Goal: Transaction & Acquisition: Purchase product/service

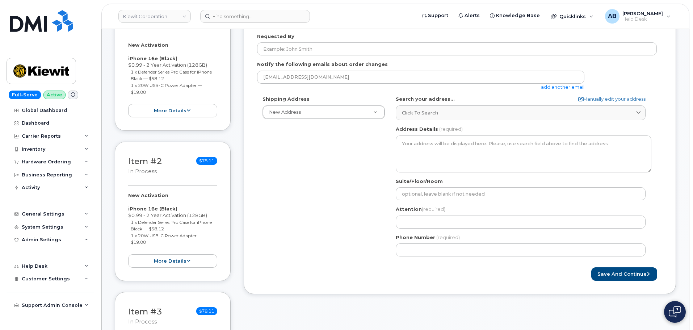
scroll to position [181, 0]
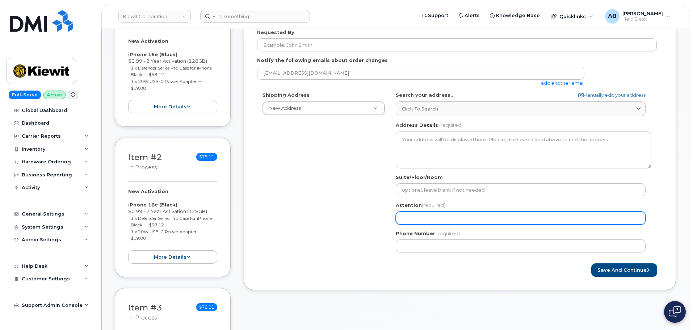
click at [433, 220] on input "Attention (required)" at bounding box center [521, 217] width 250 height 13
select select
type input "J"
select select
type input "JA"
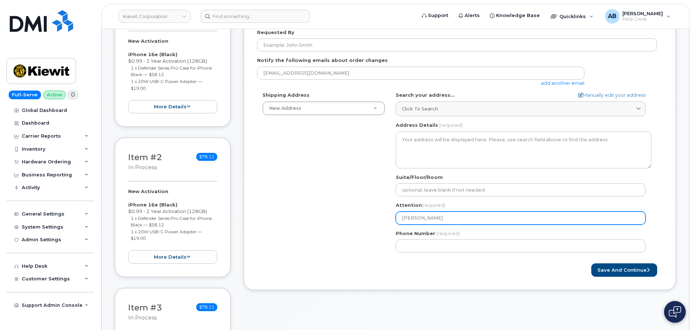
select select
type input "JAc"
select select
type input "JAck"
select select
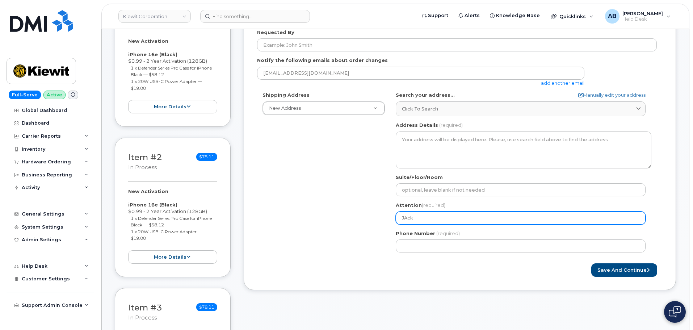
type input "JAc"
select select
type input "JA"
select select
type input "J"
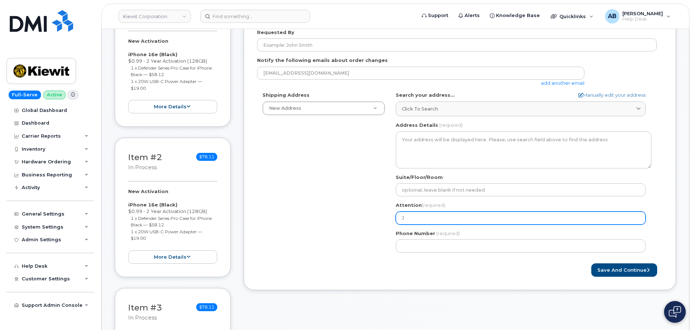
select select
type input "Ja"
select select
type input "Jac"
select select
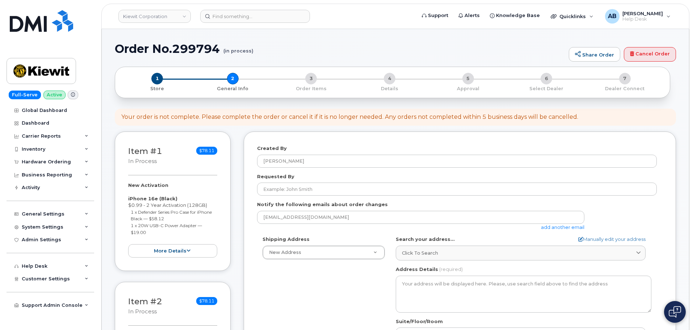
scroll to position [72, 0]
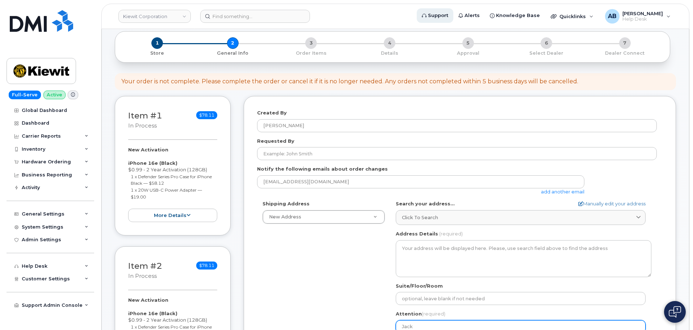
type input "Jack"
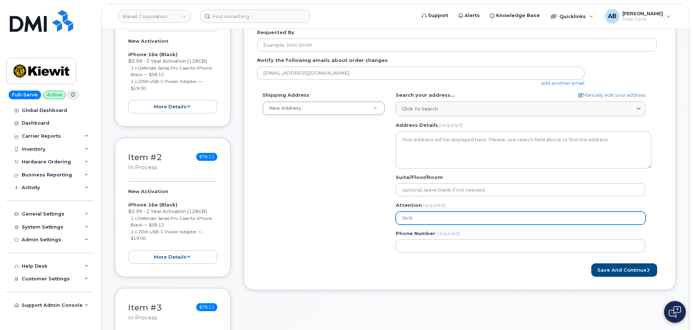
select select
type input "Jack B"
select select
type input "Jack Be"
select select
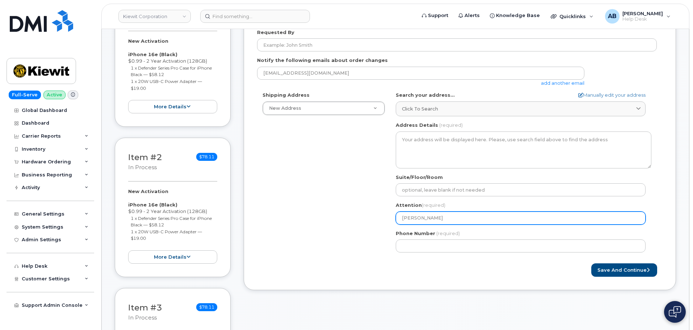
type input "Jack Bel"
select select
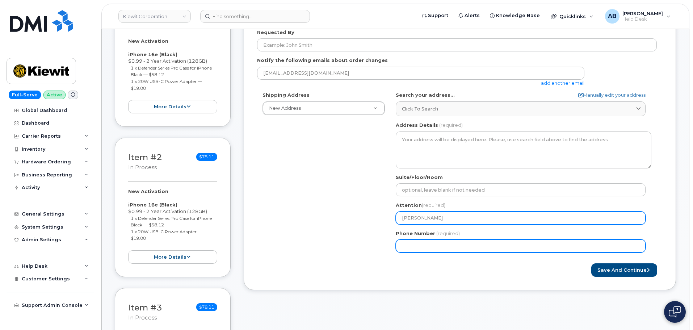
type input "Jack Bell"
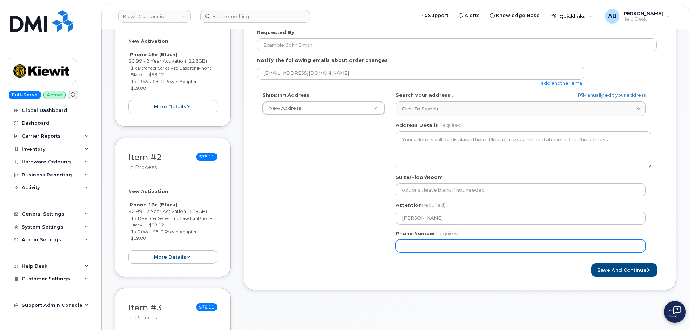
click at [443, 247] on input "Phone Number" at bounding box center [521, 245] width 250 height 13
type input "913230558"
select select
type input "9132305581"
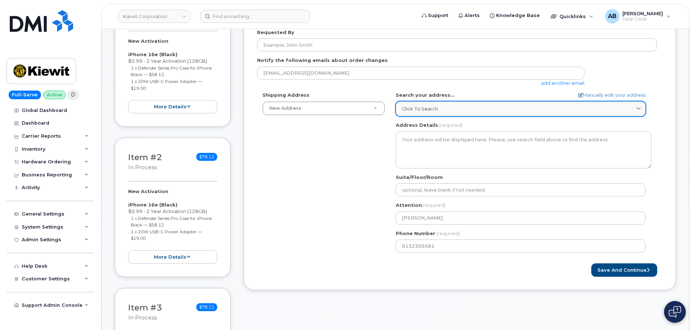
click at [446, 111] on div "Click to search" at bounding box center [520, 108] width 237 height 7
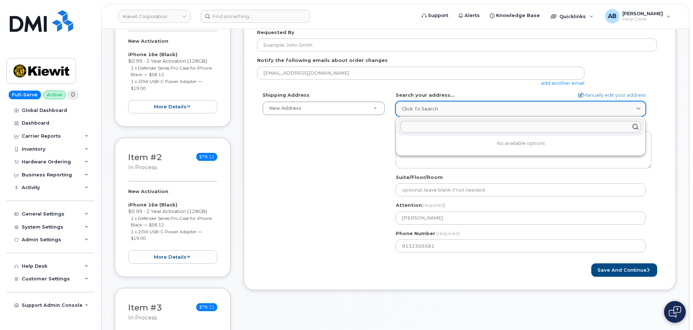
paste input "111 60th avenue, Hartford, Michigan 49057"
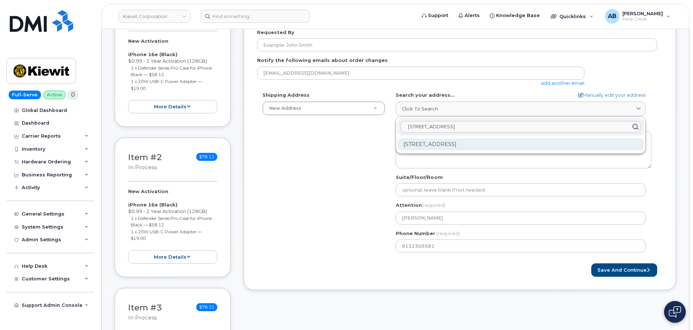
type input "111 60th avenue H"
click at [488, 144] on div "111 60th Ave Hartford MI 49057-1377" at bounding box center [520, 144] width 246 height 12
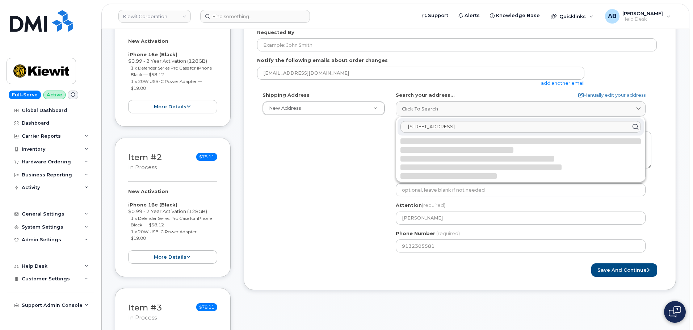
select select
type textarea "111 60th Ave HARTFORD MI 49057-1377 UNITED STATES"
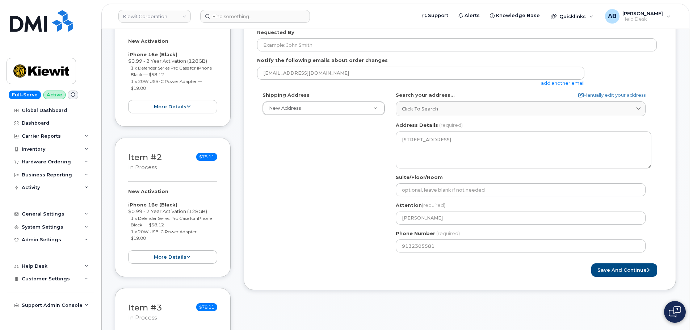
scroll to position [217, 0]
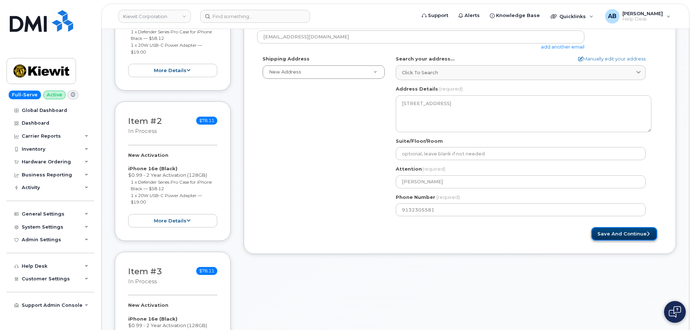
click at [621, 233] on button "Save and Continue" at bounding box center [624, 233] width 66 height 13
click at [620, 234] on button "Save and Continue" at bounding box center [624, 233] width 66 height 13
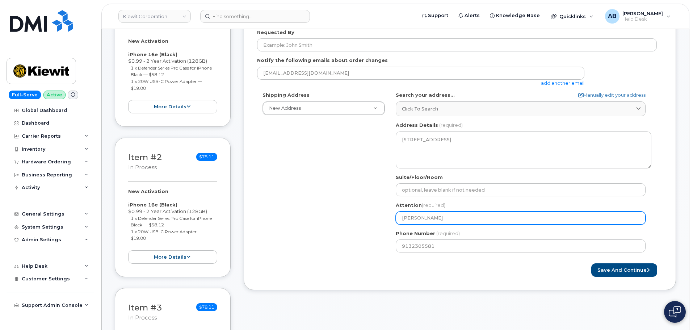
scroll to position [362, 0]
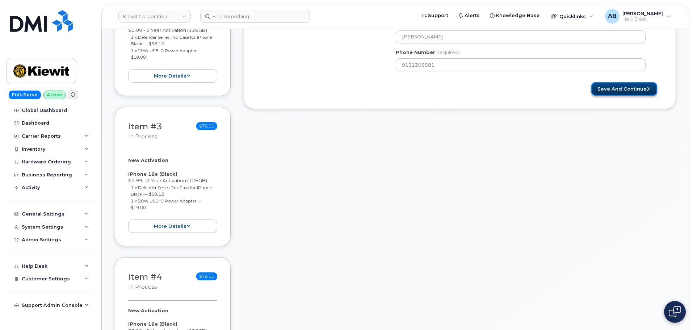
click at [626, 89] on button "Save and Continue" at bounding box center [624, 88] width 66 height 13
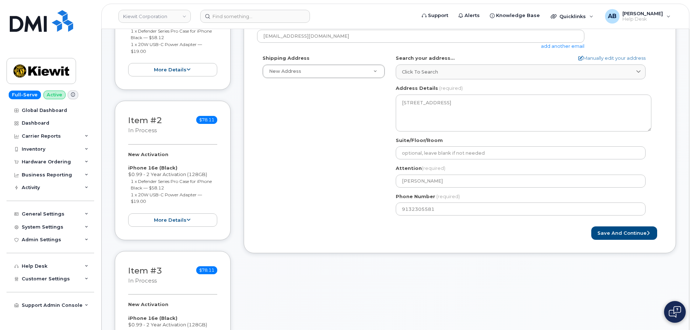
scroll to position [217, 0]
click at [612, 231] on button "Save and Continue" at bounding box center [624, 233] width 66 height 13
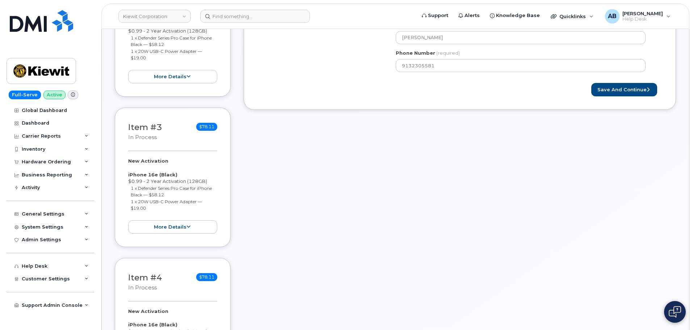
scroll to position [398, 0]
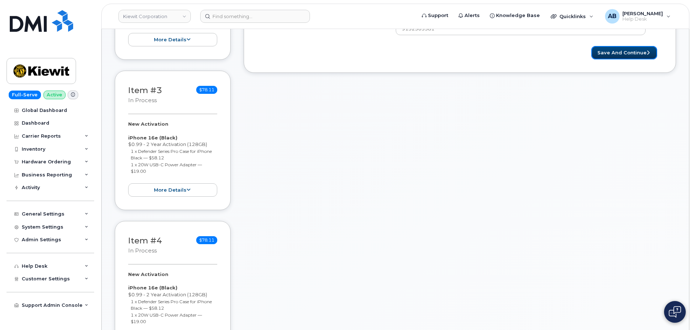
drag, startPoint x: 602, startPoint y: 54, endPoint x: 454, endPoint y: 130, distance: 165.8
click at [602, 54] on button "Save and Continue" at bounding box center [624, 52] width 66 height 13
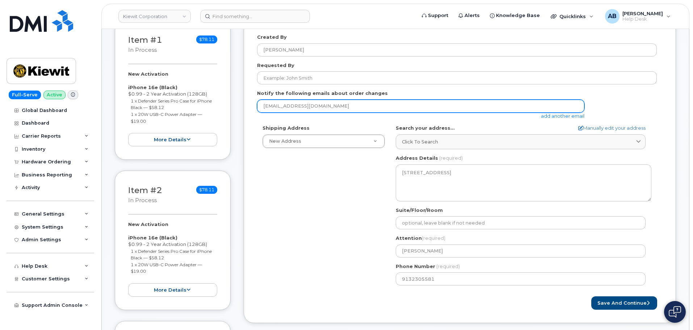
scroll to position [217, 0]
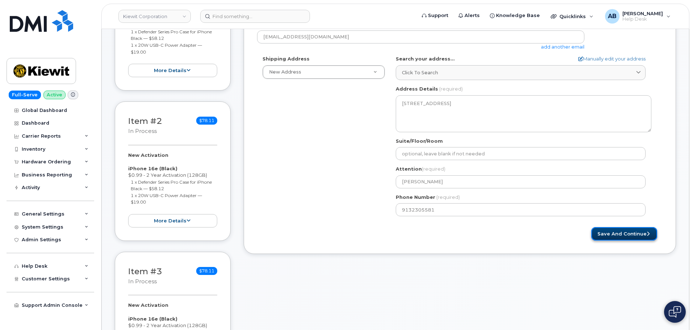
click at [631, 231] on button "Save and Continue" at bounding box center [624, 233] width 66 height 13
click at [635, 229] on button "Save and Continue" at bounding box center [624, 233] width 66 height 13
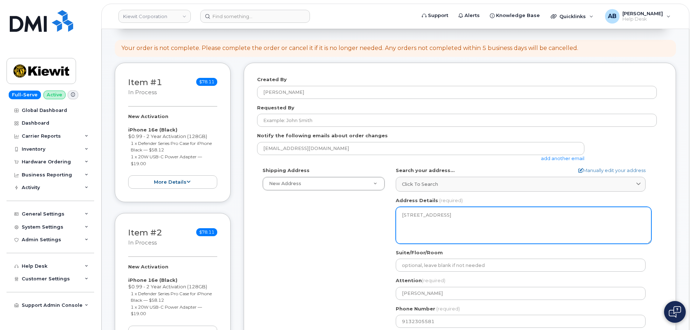
scroll to position [109, 0]
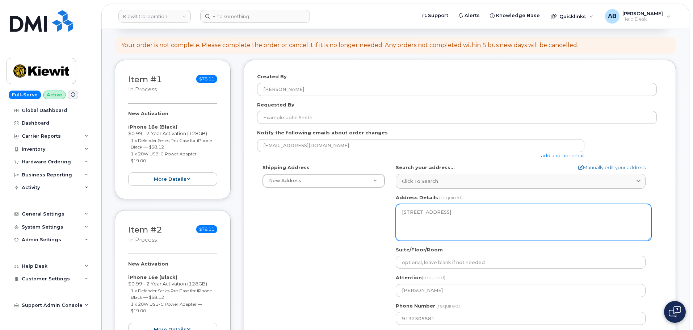
drag, startPoint x: 423, startPoint y: 218, endPoint x: 455, endPoint y: 231, distance: 35.2
click at [455, 231] on textarea "111 60th Ave HARTFORD MI 49057-1377 UNITED STATES" at bounding box center [524, 222] width 256 height 37
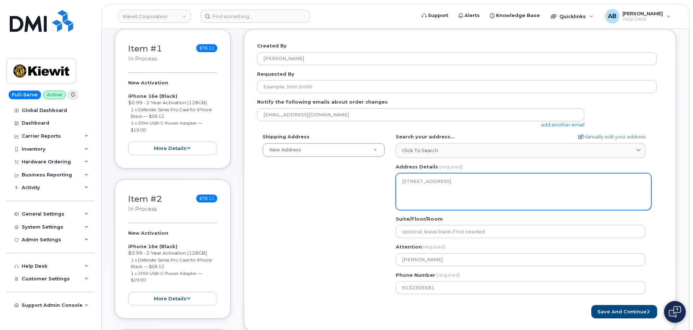
scroll to position [181, 0]
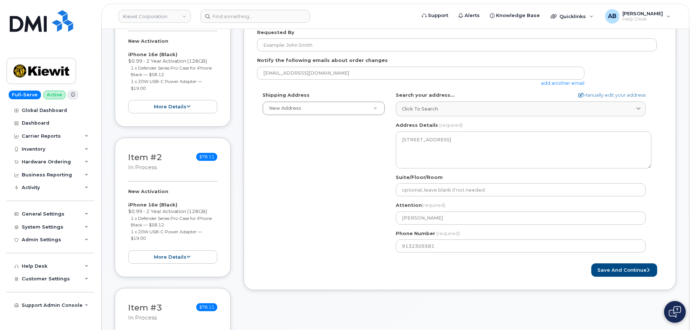
click at [477, 276] on div "Save and Continue" at bounding box center [561, 269] width 203 height 13
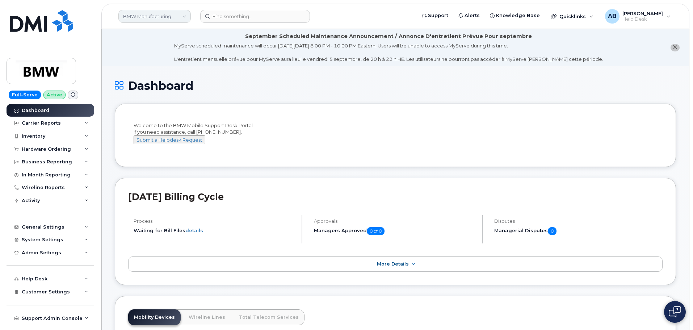
click at [177, 12] on link "BMW Manufacturing Co LLC" at bounding box center [154, 16] width 72 height 13
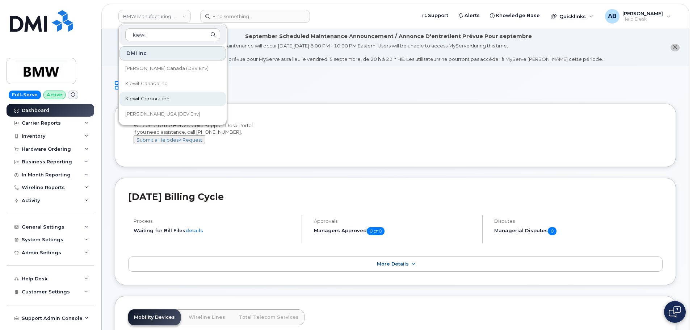
type input "kiewi"
click at [159, 99] on span "Kiewit Corporation" at bounding box center [147, 98] width 44 height 7
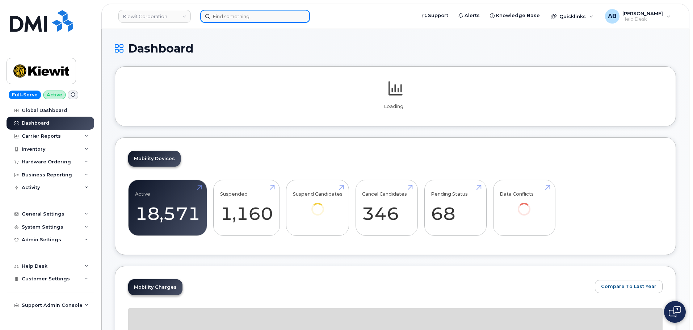
click at [226, 12] on input at bounding box center [255, 16] width 110 height 13
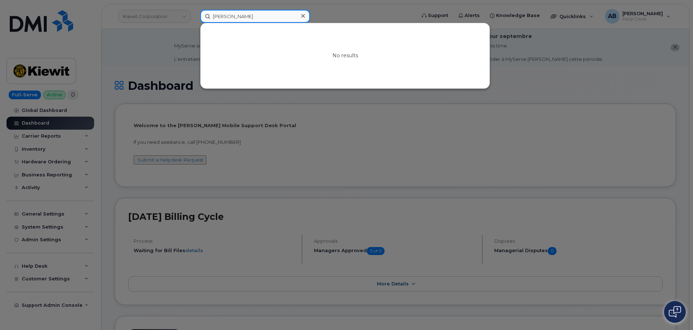
type input "jackson bell"
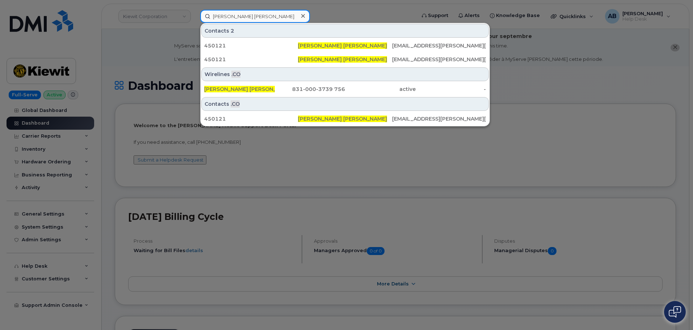
drag, startPoint x: 275, startPoint y: 14, endPoint x: 171, endPoint y: 7, distance: 104.1
click at [194, 10] on div "jackson bell Contacts 2 450121 Jackson Bell JACK.BELL@KIEWIT.COM 450121 Jackson…" at bounding box center [305, 16] width 222 height 13
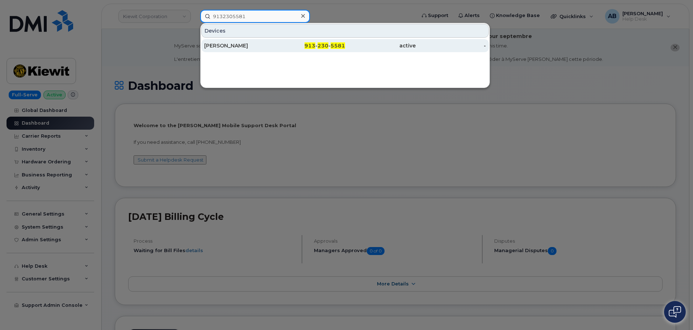
type input "9132305581"
click at [254, 49] on div "JACK BELL" at bounding box center [239, 45] width 71 height 7
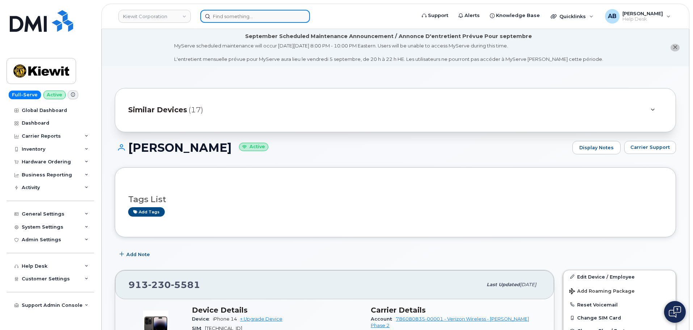
click at [230, 21] on input at bounding box center [255, 16] width 110 height 13
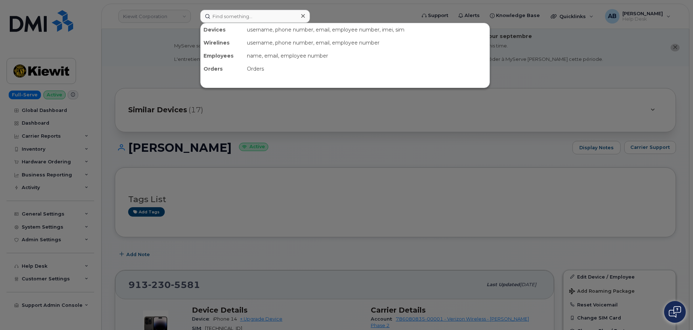
click at [160, 67] on div at bounding box center [346, 165] width 693 height 330
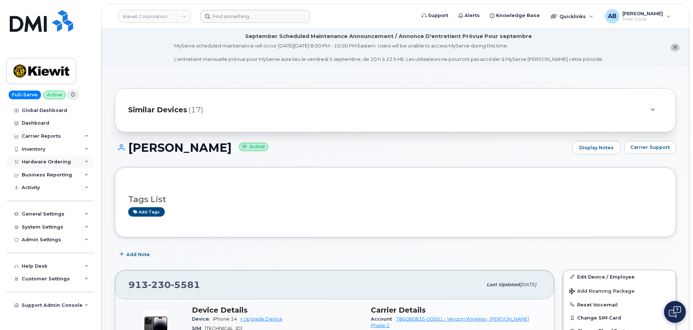
click at [69, 159] on div "Hardware Ordering" at bounding box center [51, 161] width 88 height 13
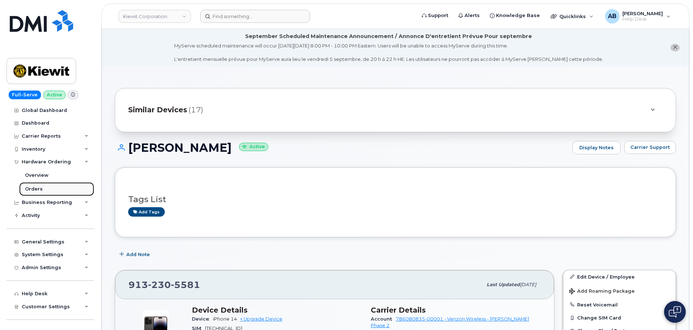
click at [62, 188] on link "Orders" at bounding box center [56, 189] width 75 height 14
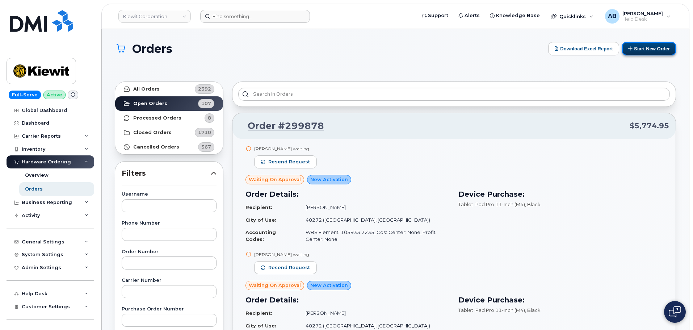
click at [645, 51] on button "Start New Order" at bounding box center [649, 48] width 54 height 13
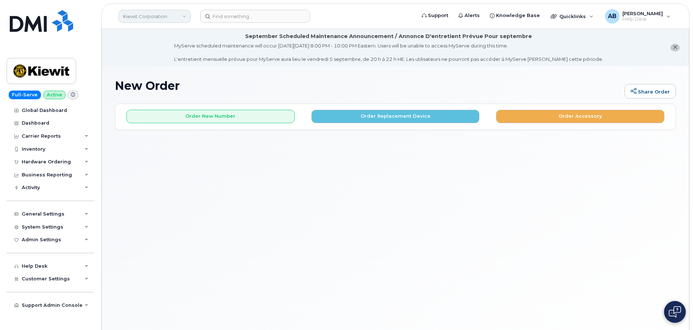
click at [171, 17] on link "Kiewit Corporation" at bounding box center [154, 16] width 72 height 13
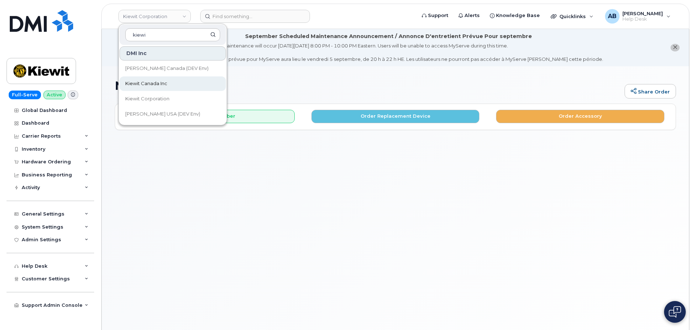
type input "kiewi"
click at [138, 83] on span "Kiewit Canada Inc" at bounding box center [146, 83] width 42 height 7
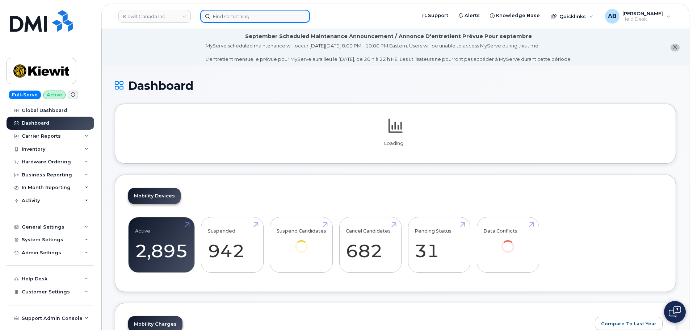
click at [221, 15] on input at bounding box center [255, 16] width 110 height 13
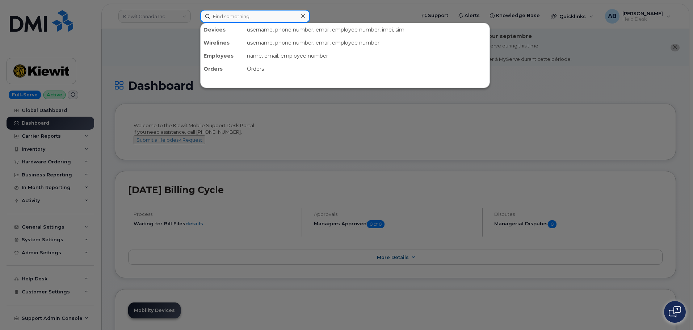
paste input "[PERSON_NAME]"
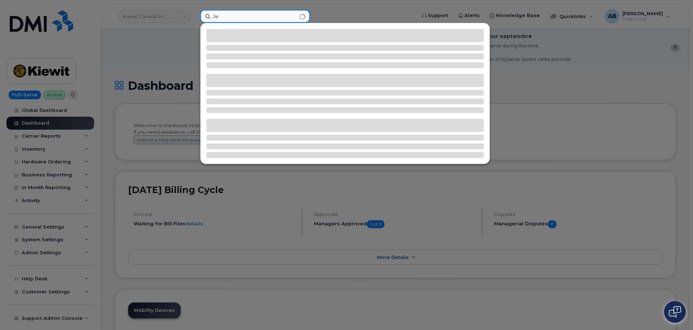
type input "J"
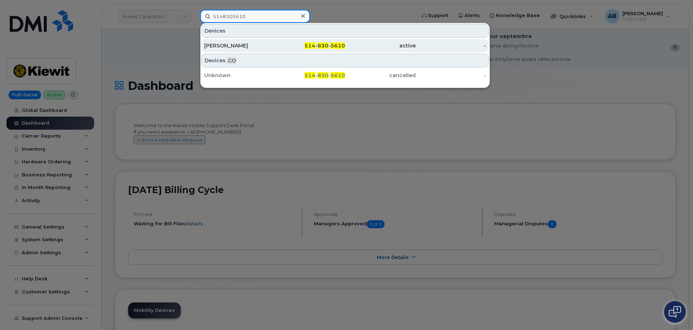
type input "5148305610"
click at [288, 45] on div "514 - 830 - 5610" at bounding box center [310, 45] width 71 height 7
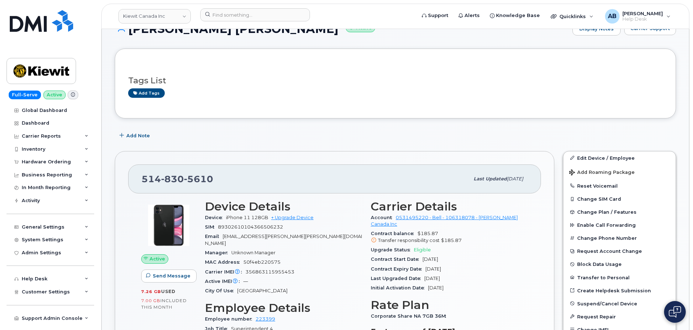
scroll to position [145, 0]
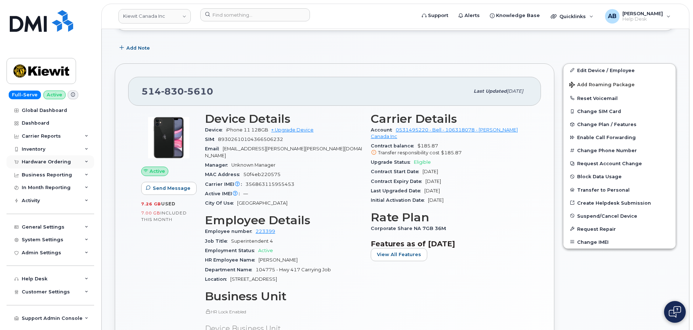
click at [55, 162] on div "Hardware Ordering" at bounding box center [46, 162] width 49 height 6
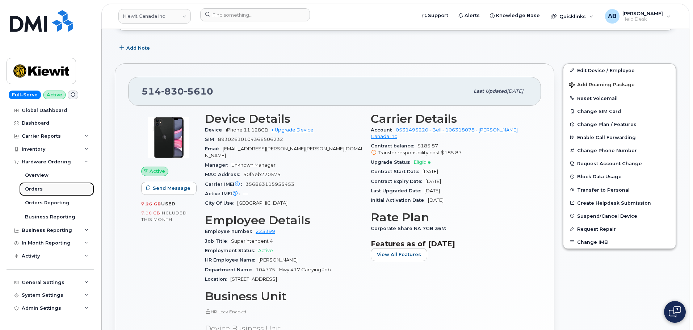
click at [51, 191] on link "Orders" at bounding box center [56, 189] width 75 height 14
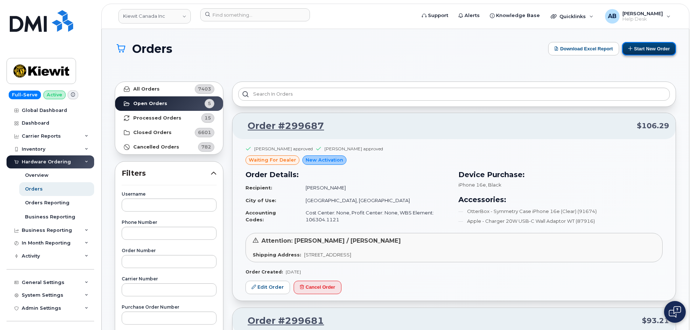
click at [638, 46] on button "Start New Order" at bounding box center [649, 48] width 54 height 13
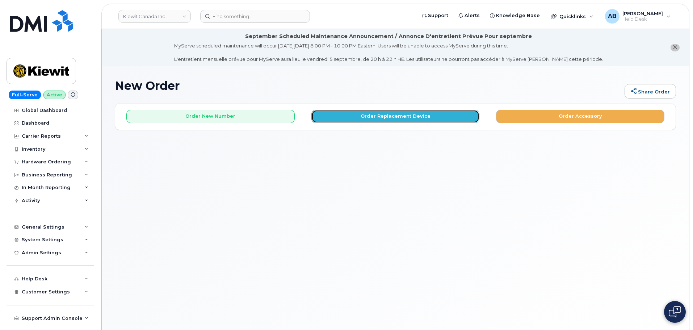
click at [366, 115] on button "Order Replacement Device" at bounding box center [395, 116] width 168 height 13
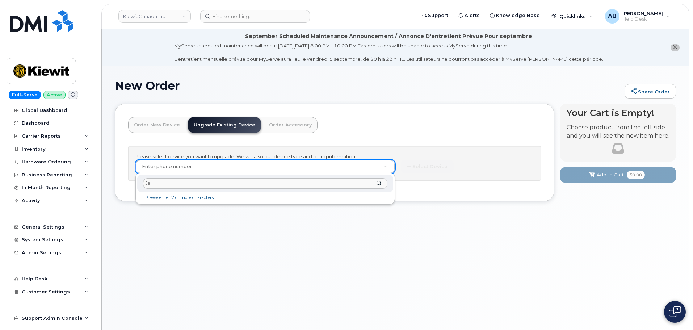
type input "J"
type input "5148305610"
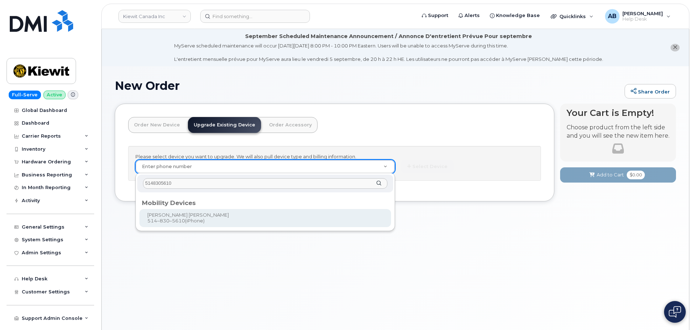
type input "667626"
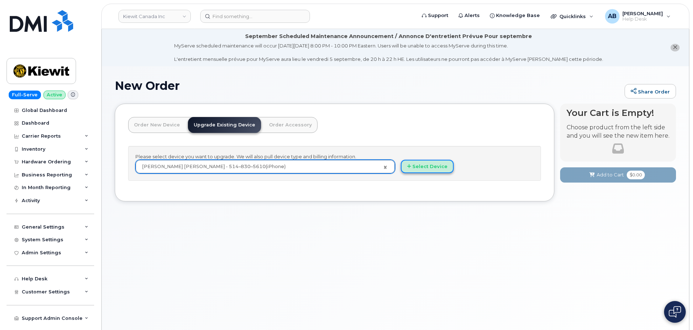
click at [411, 164] on icon "button" at bounding box center [409, 166] width 4 height 5
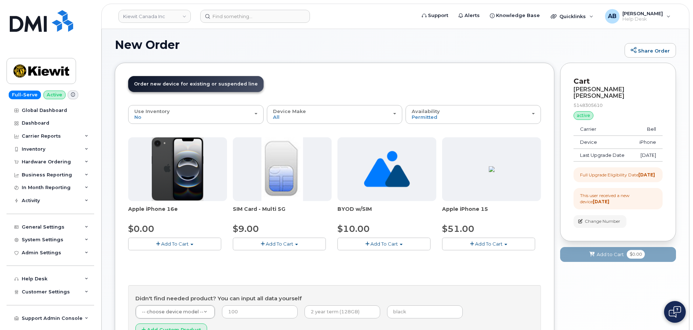
scroll to position [109, 0]
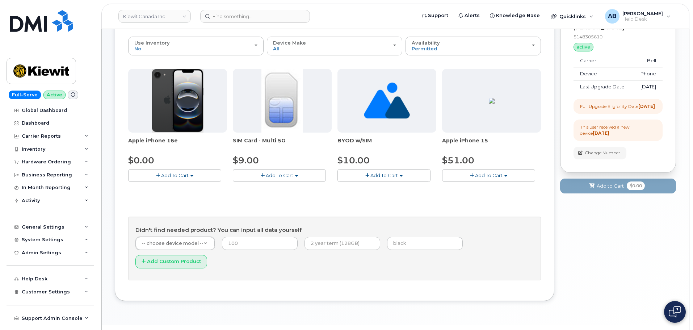
click at [163, 176] on span "Add To Cart" at bounding box center [175, 175] width 28 height 6
click at [178, 190] on link "$0.00 - 3 year upgrade (128GB)" at bounding box center [175, 188] width 90 height 9
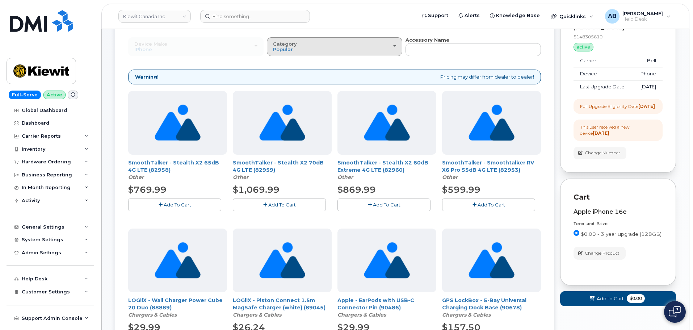
click at [382, 47] on div "Category Popular" at bounding box center [334, 46] width 123 height 11
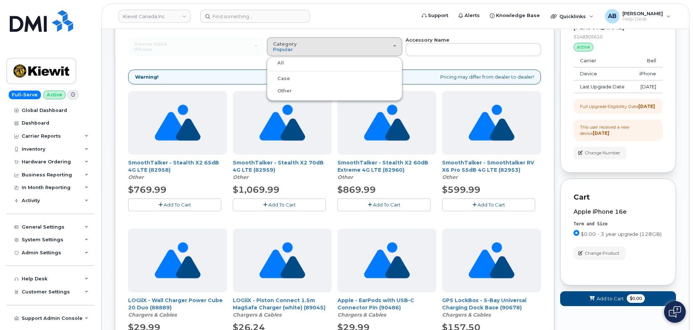
click at [284, 81] on label "Case" at bounding box center [279, 78] width 21 height 9
click at [0, 0] on input "Case" at bounding box center [0, 0] width 0 height 0
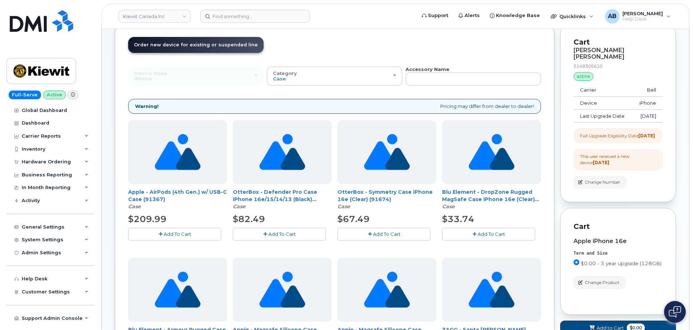
scroll to position [73, 0]
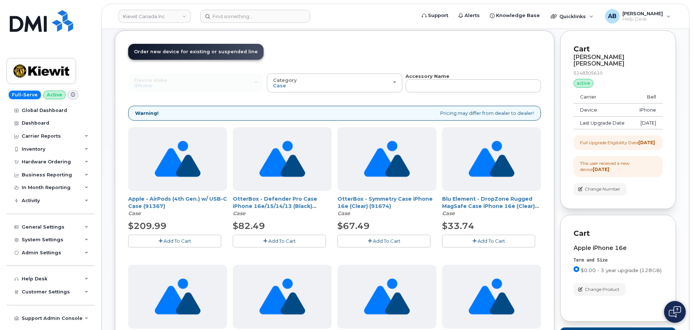
click at [272, 236] on button "Add To Cart" at bounding box center [279, 241] width 93 height 13
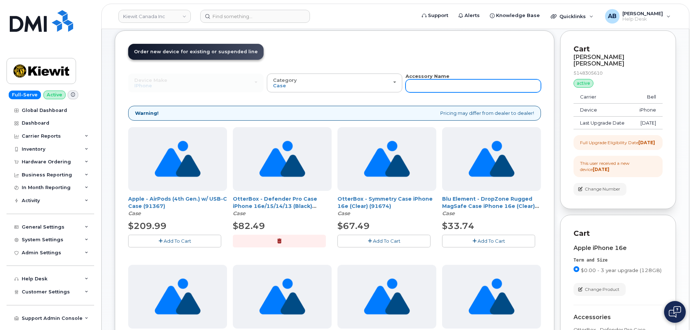
click at [435, 82] on input "text" at bounding box center [472, 85] width 135 height 13
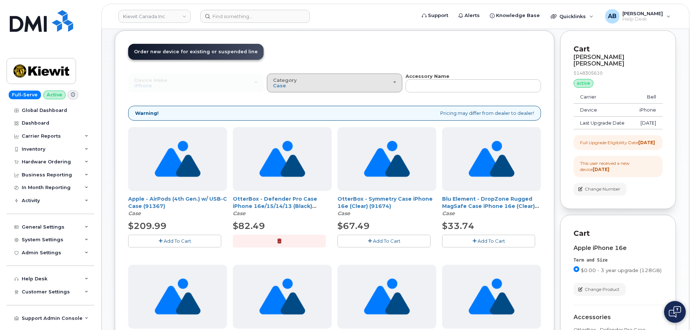
click at [370, 79] on div "Category Case" at bounding box center [334, 82] width 123 height 11
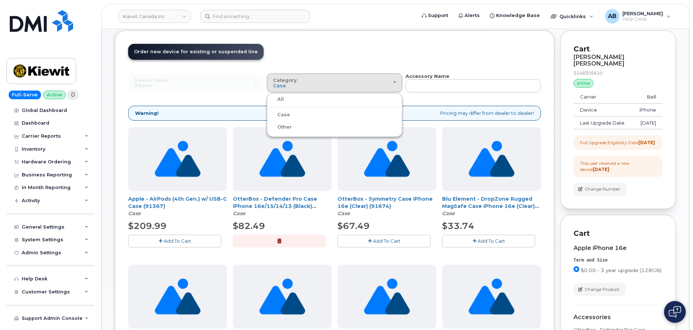
click at [278, 94] on ul "All Case Other" at bounding box center [334, 115] width 135 height 44
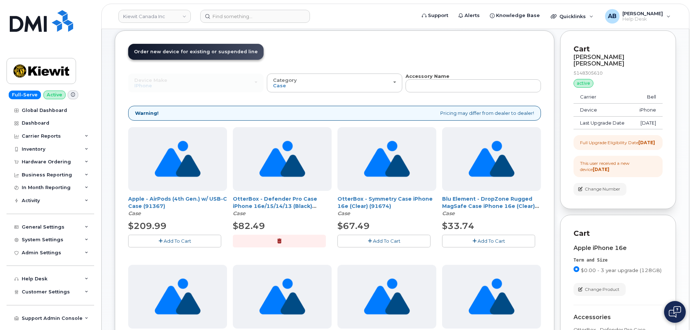
click at [281, 96] on div "Device Make All Android Cell Phone HUB iPhone Modem Tablet All Android Cell Pho…" at bounding box center [334, 317] width 413 height 489
drag, startPoint x: 324, startPoint y: 89, endPoint x: 272, endPoint y: 90, distance: 52.1
click at [323, 89] on button "Category Case" at bounding box center [334, 82] width 135 height 19
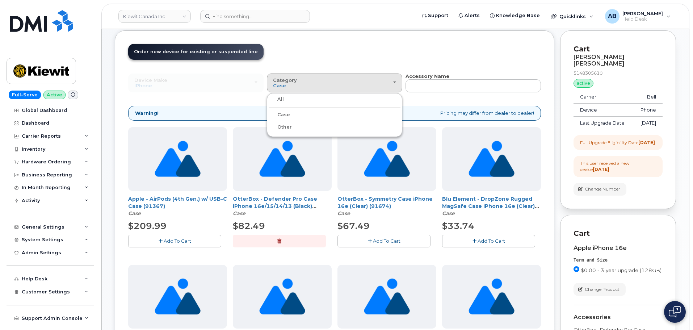
click at [278, 97] on label "All" at bounding box center [276, 99] width 15 height 9
click at [0, 0] on input "All" at bounding box center [0, 0] width 0 height 0
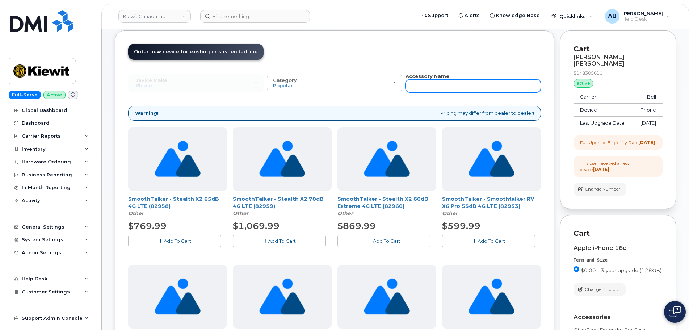
click at [441, 84] on input "text" at bounding box center [472, 85] width 135 height 13
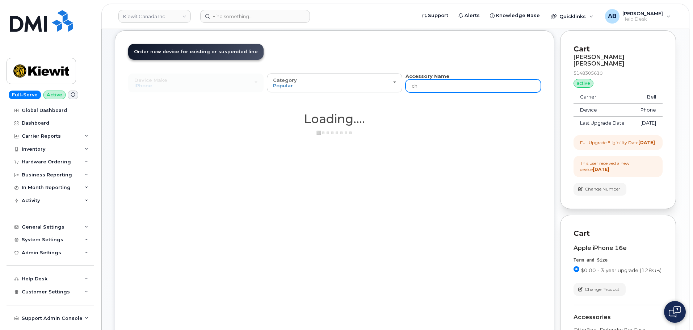
type input "c"
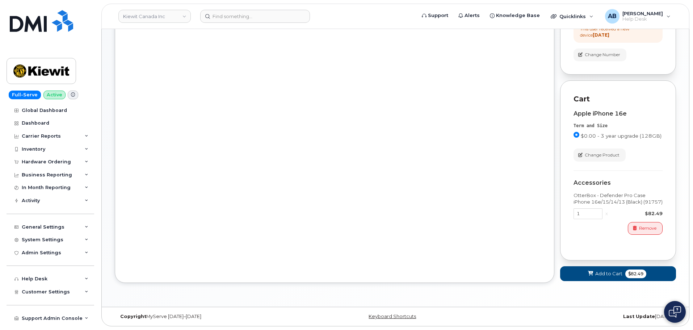
scroll to position [33, 0]
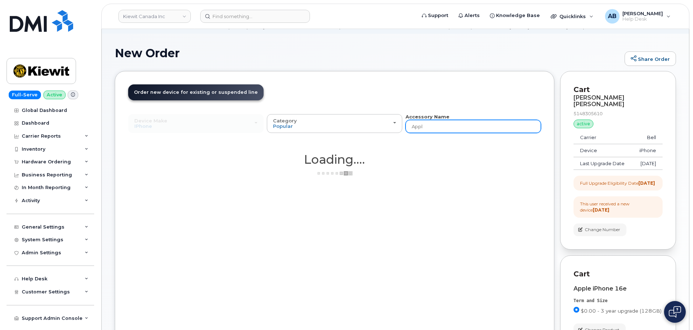
type input "App"
click at [426, 130] on input "Appe" at bounding box center [472, 126] width 135 height 13
type input "Apple"
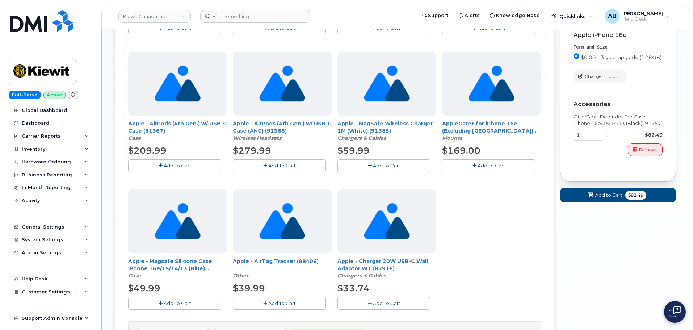
scroll to position [322, 0]
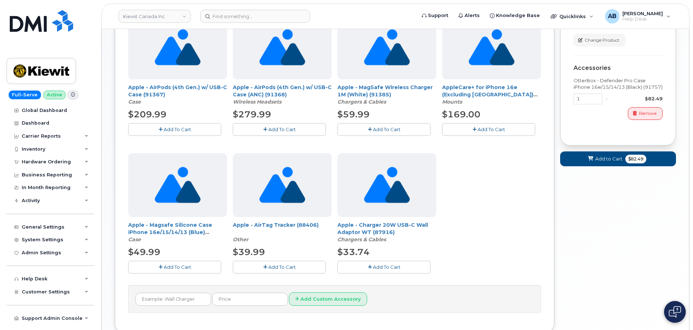
click at [375, 269] on span "Add To Cart" at bounding box center [387, 267] width 28 height 6
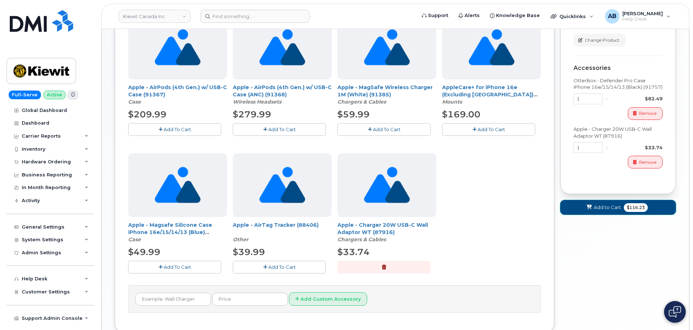
click at [608, 211] on span "Add to Cart" at bounding box center [607, 207] width 27 height 7
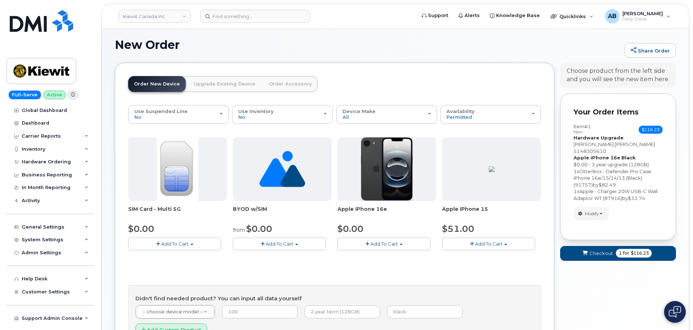
scroll to position [109, 0]
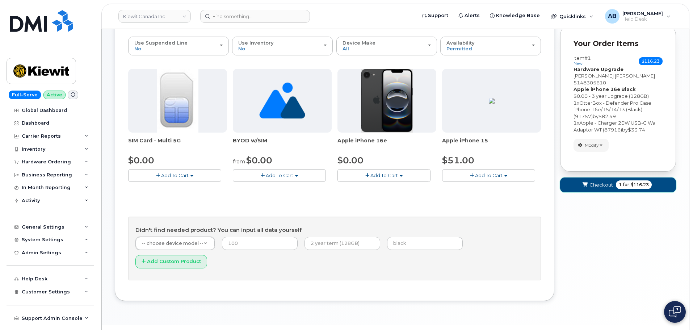
click at [578, 184] on button "Checkout 1 for $116.23" at bounding box center [618, 184] width 116 height 15
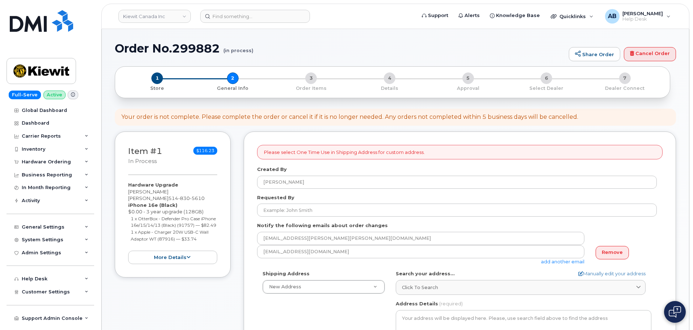
select select
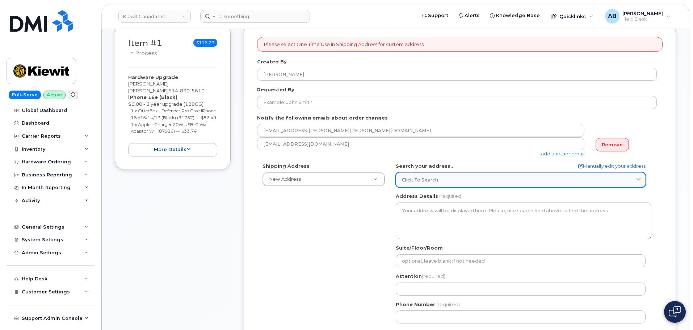
scroll to position [182, 0]
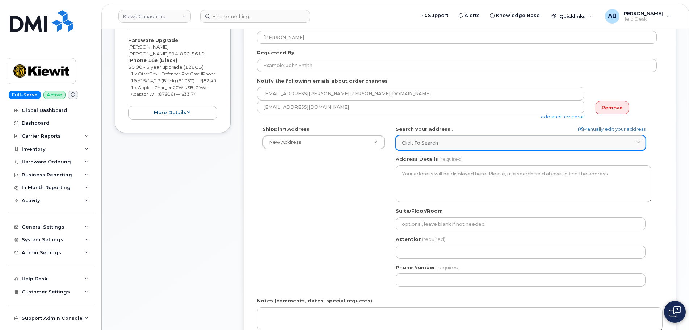
click at [475, 136] on link "Click to search" at bounding box center [521, 142] width 250 height 15
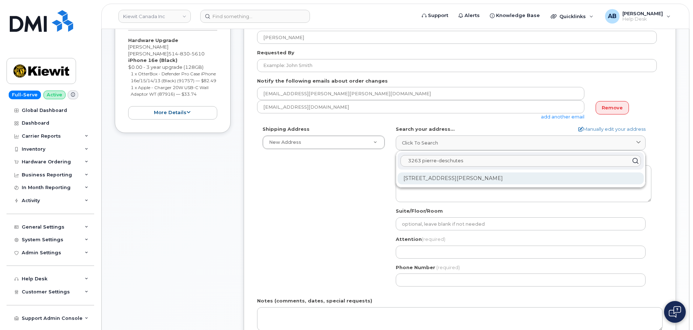
type input "3263 pierre-deschutes"
click at [474, 178] on div "[STREET_ADDRESS][PERSON_NAME]" at bounding box center [520, 178] width 246 height 12
select select
type textarea "[STREET_ADDRESS][PERSON_NAME]"
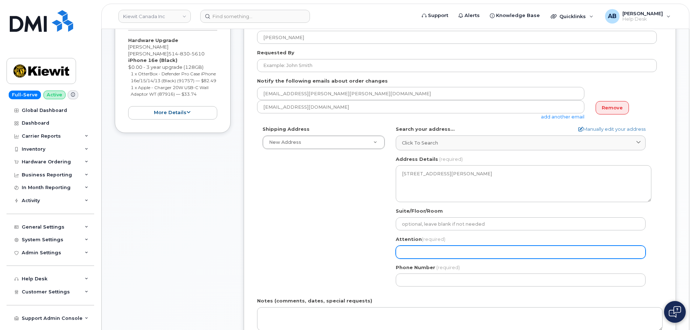
click at [425, 249] on input "Attention (required)" at bounding box center [521, 251] width 250 height 13
select select
type input "J"
select select
type input "Je"
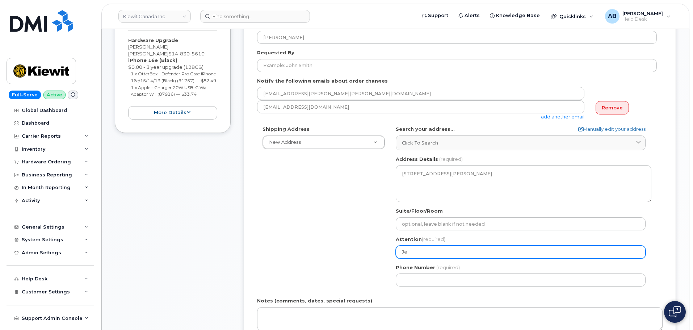
select select
type input "Jean"
select select
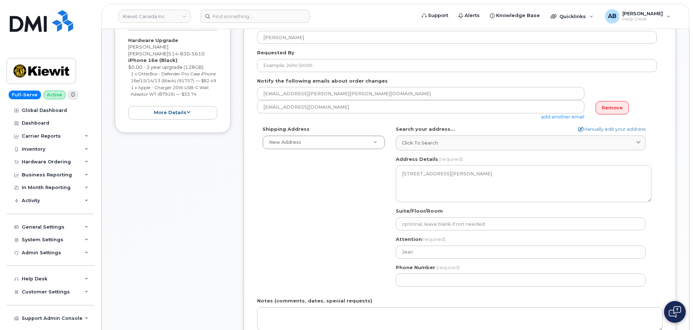
drag, startPoint x: 343, startPoint y: 207, endPoint x: 347, endPoint y: 209, distance: 4.4
click at [343, 207] on div "Shipping Address New Address New Address 1950 Brigantine Dr 585 Michel Creek Rd…" at bounding box center [457, 209] width 400 height 166
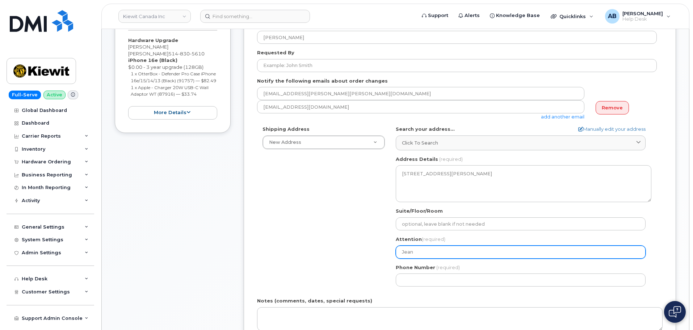
click at [422, 252] on input "Jean" at bounding box center [521, 251] width 250 height 13
type input "Jean"
select select
type input "Jean S"
select select
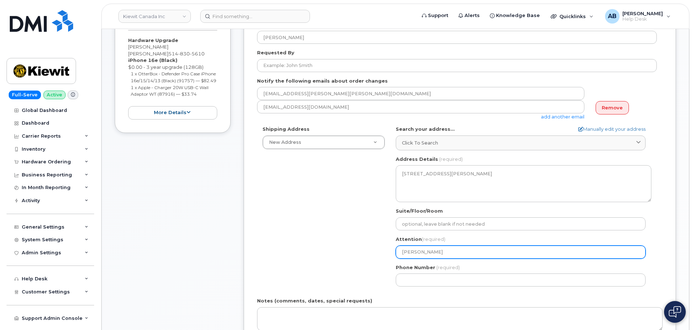
type input "Jean Se"
select select
type input "Jean Seb"
select select
type input "Jean Seba"
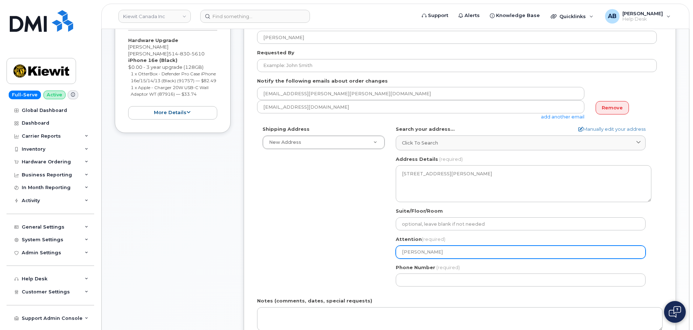
select select
type input "Jean Sebas"
select select
type input "Jean Sebast"
select select
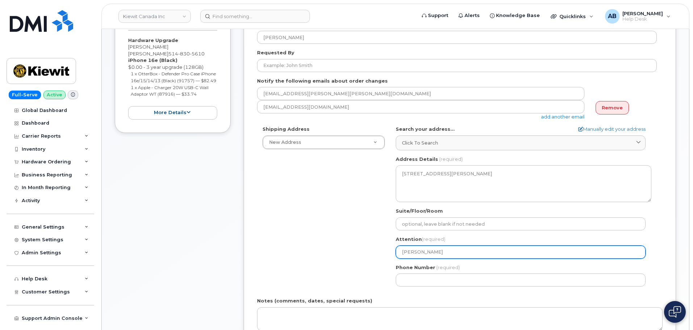
type input "Jean Sebasti"
select select
type input "Jean Sebastio"
select select
type input "Jean Sebastion"
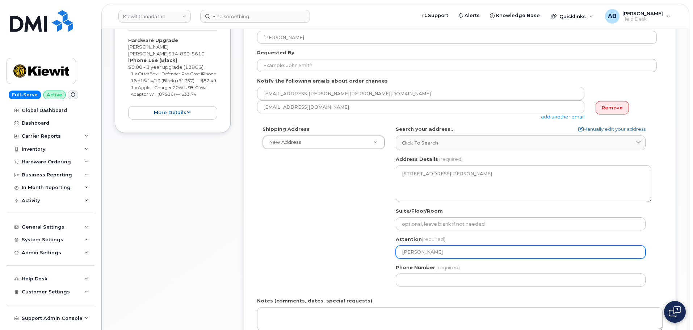
select select
type input "Jean Sebastian"
select select
type input "Jean Sebastia"
select select
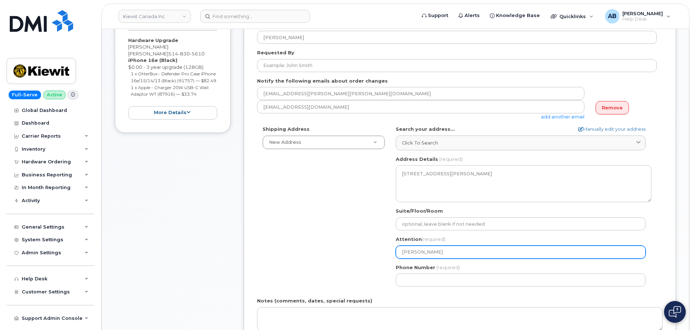
type input "Jean Sebasti"
select select
type input "Jean Sebast"
select select
type input "Jean Sebasti"
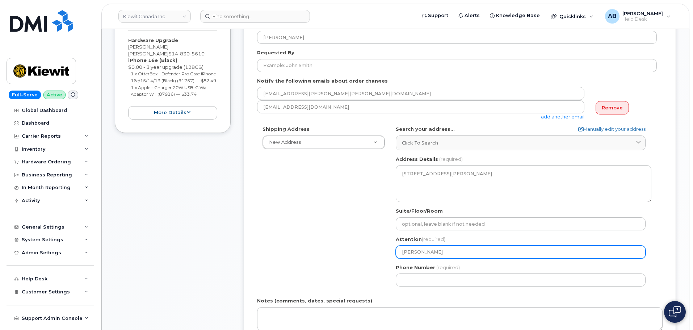
select select
type input "Jean Sebastie"
select select
type input "Jean Sebastien"
select select
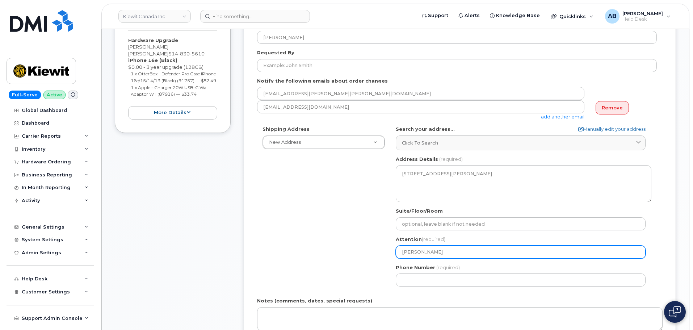
type input "Jean Sebastie"
select select
type input "Jean Sebasti"
select select
type input "Jean Sebast"
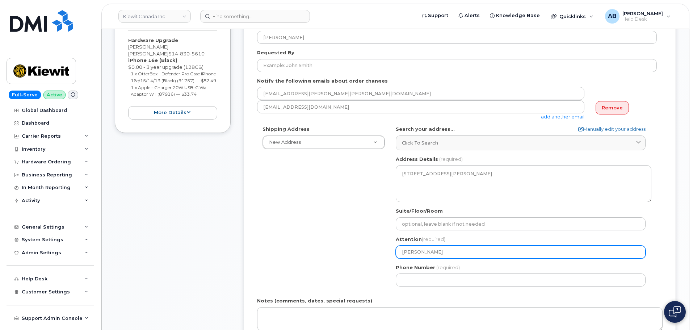
select select
type input "Jean Sebas"
select select
type input "Jean Seba"
select select
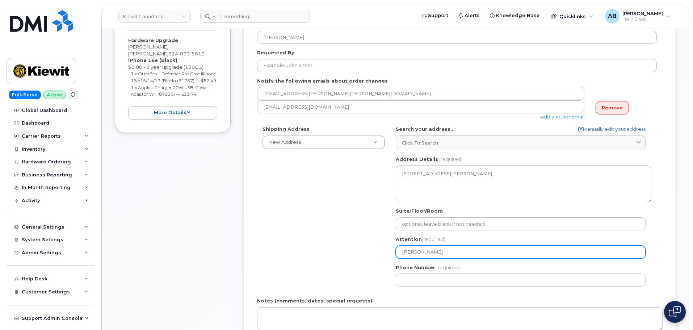
type input "Jean Seb"
select select
type input "Jean Se"
select select
type input "Jean S"
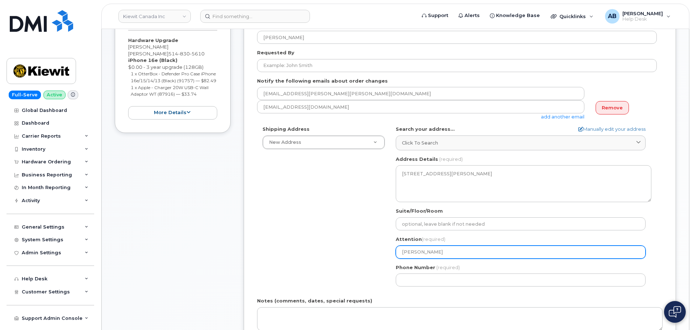
select select
type input "Jean"
select select
type input "Jea"
select select
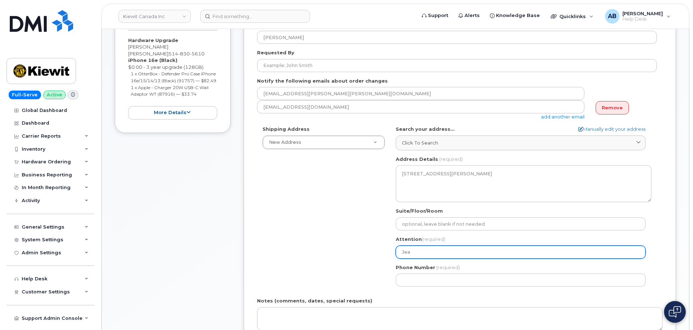
type input "Je"
select select
type input "J"
select select
type input "J"
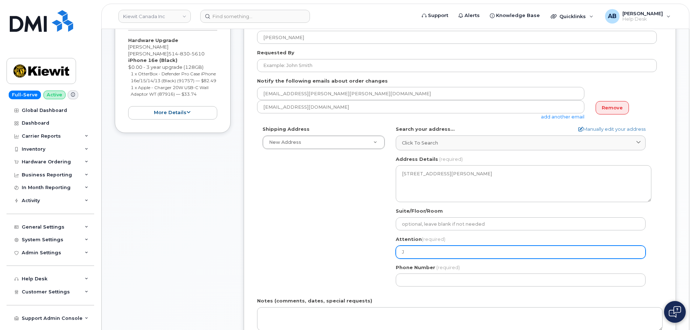
select select
type input "Je"
select select
type input "Jean"
select select
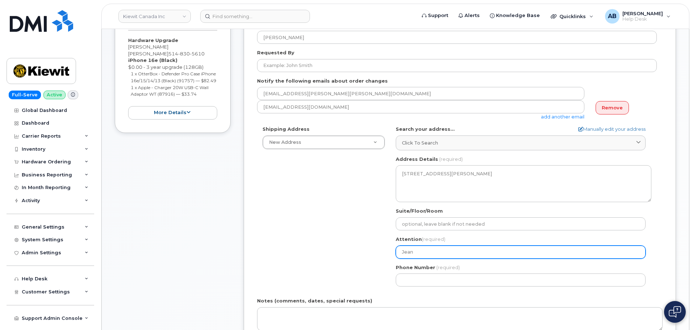
type input "Jean"
select select
type input "Jea"
select select
type input "Je"
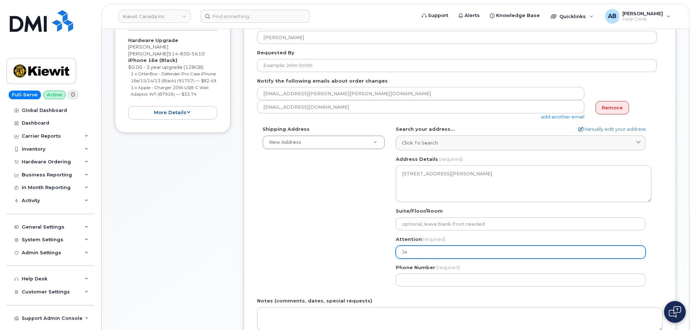
select select
type input "J"
select select
type input "J"
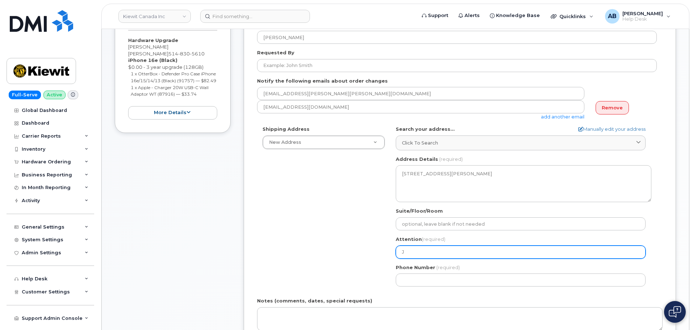
select select
type input "Je"
select select
type input "Jea"
select select
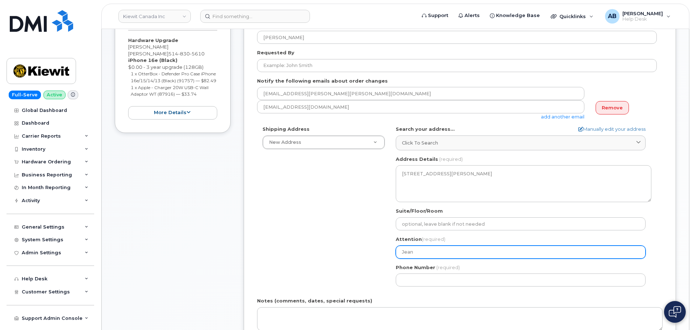
type input "Jean"
select select
type input "Jea"
select select
type input "Je"
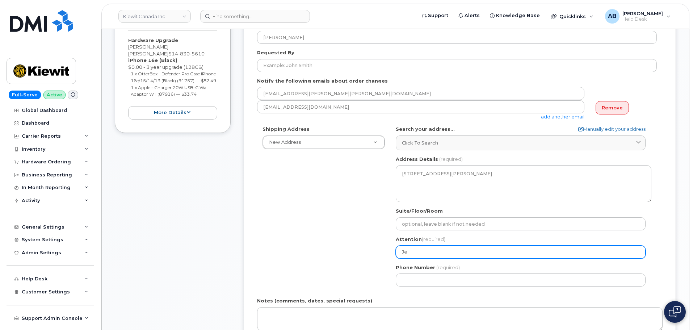
select select
type input "J"
select select
type input "J"
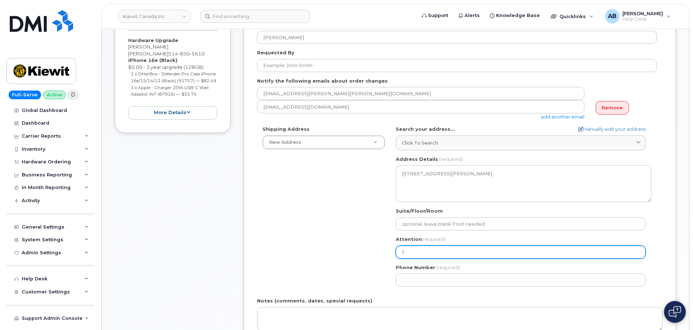
select select
type input "Je"
select select
type input "Jen"
select select
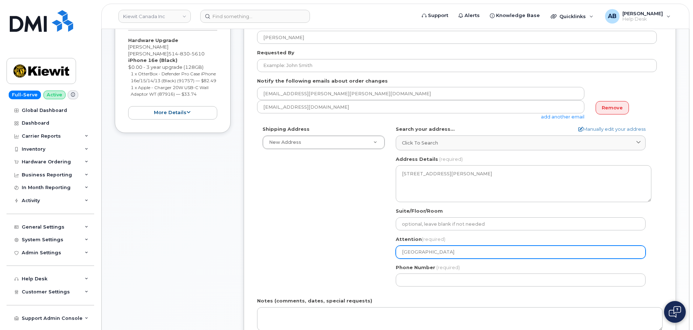
type input "Jena"
select select
type input "Jen"
select select
type input "Je"
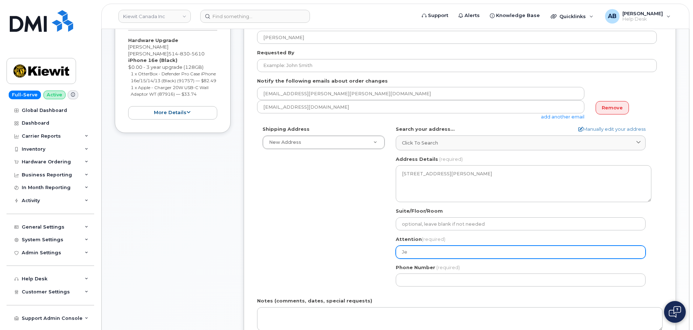
select select
type input "Jez"
select select
type input "Jezn"
select select
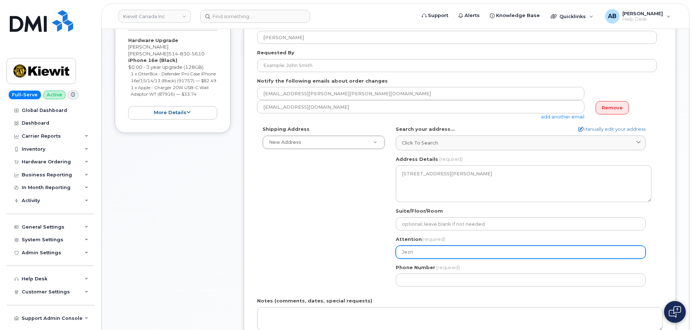
type input "Jez"
select select
type input "Je"
select select
type input "Jea"
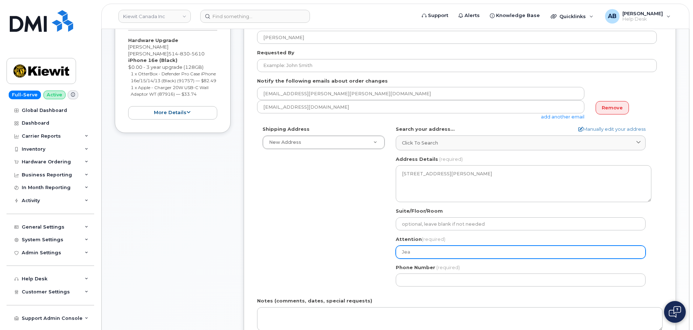
select select
type input "Jean"
select select
type input "Jean S"
select select
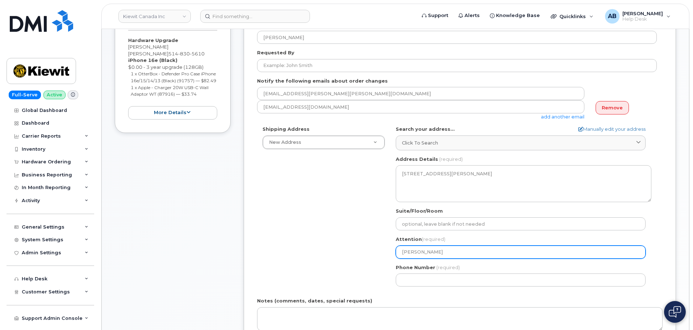
type input "Jean Se"
select select
type input "Jean Seb"
select select
type input "Jean Seba"
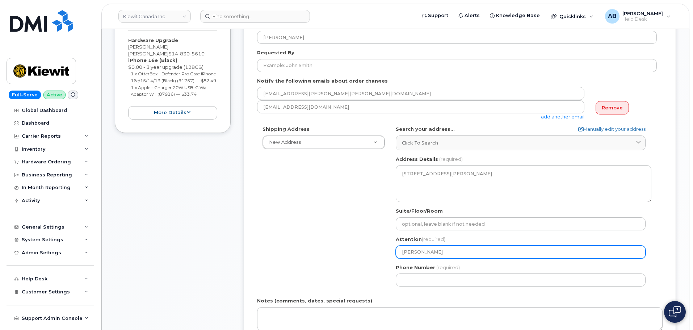
select select
type input "Jean Sebas"
select select
type input "Jean Sebast"
select select
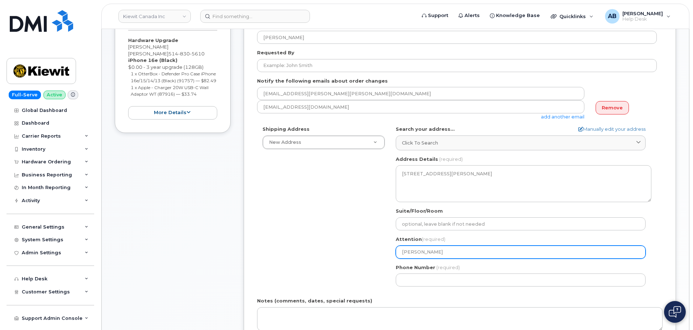
type input "Jean Sebasti"
select select
type input "Jean Sebastie"
select select
type input "Jean Sebastien"
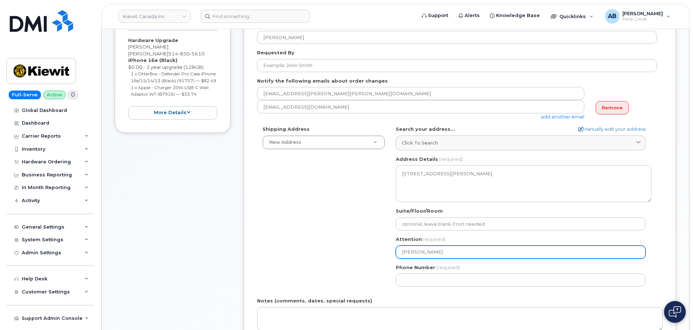
select select
type input "Jean Sebastien L"
select select
type input "Jean Sebastien Le"
select select
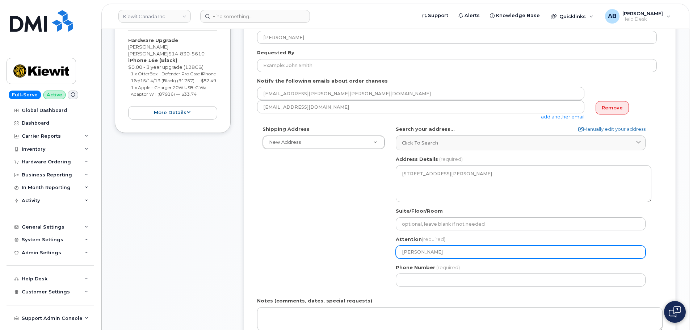
type input "Jean Sebastien Leb"
select select
type input "Jean Sebastien Lebe"
select select
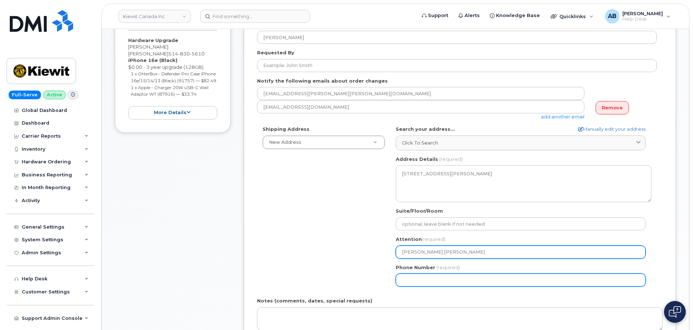
type input "[PERSON_NAME] [PERSON_NAME]"
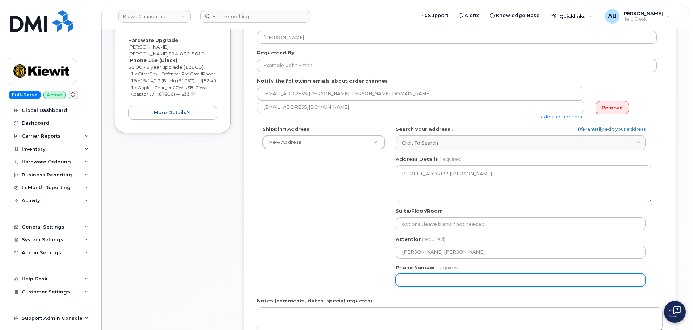
click at [463, 280] on input "Phone Number" at bounding box center [521, 279] width 250 height 13
click at [440, 283] on input "Phone Number" at bounding box center [521, 279] width 250 height 13
paste input "5148305610"
select select
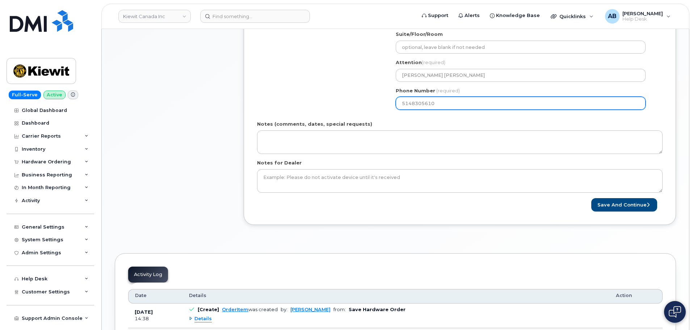
scroll to position [363, 0]
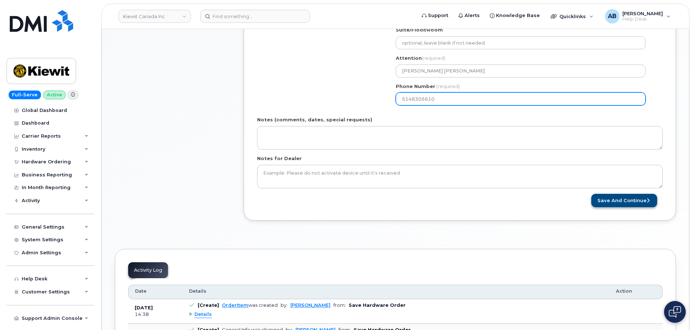
type input "5148305610"
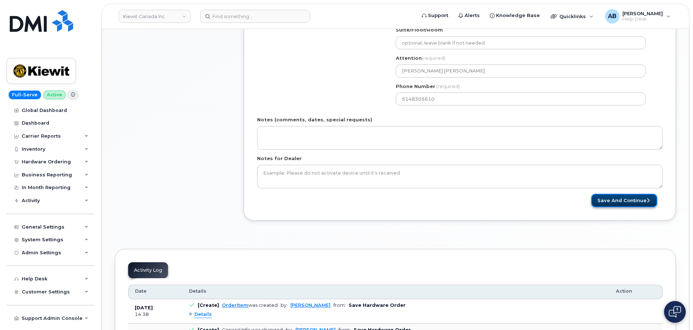
click at [623, 196] on button "Save and Continue" at bounding box center [624, 200] width 66 height 13
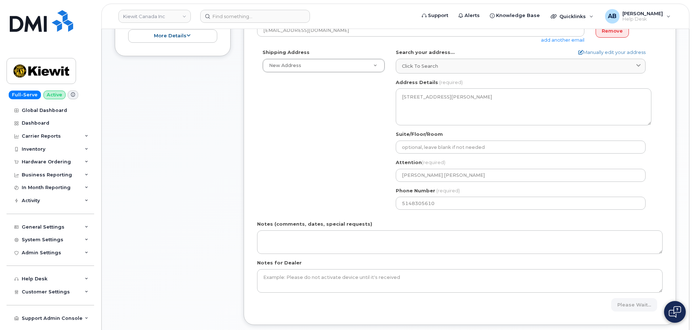
scroll to position [254, 0]
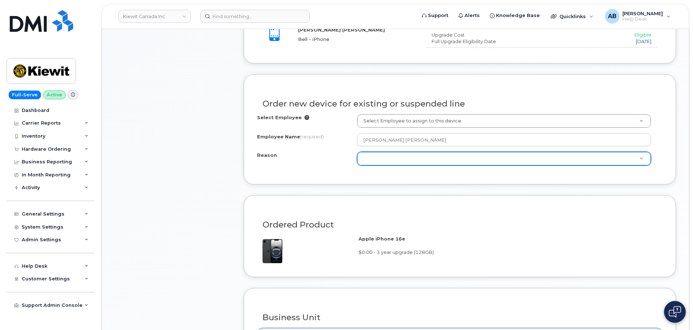
scroll to position [363, 0]
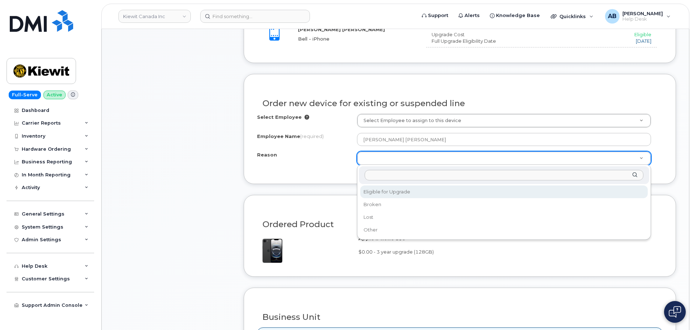
select select "eligible_for_upgrade"
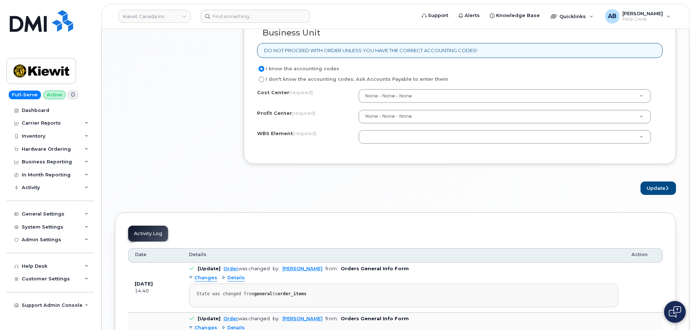
scroll to position [652, 0]
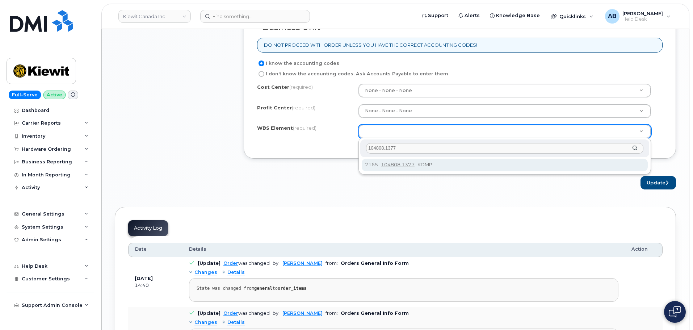
type input "104808.1377"
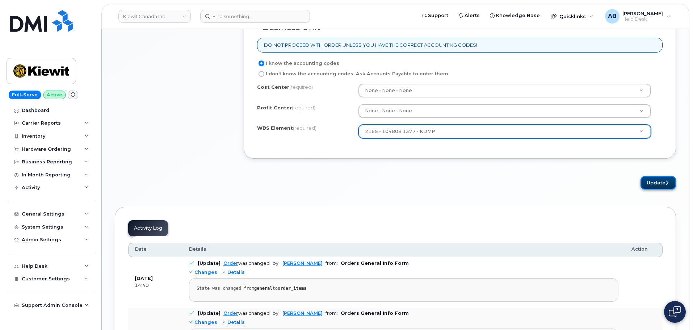
click at [654, 181] on button "Update" at bounding box center [657, 182] width 35 height 13
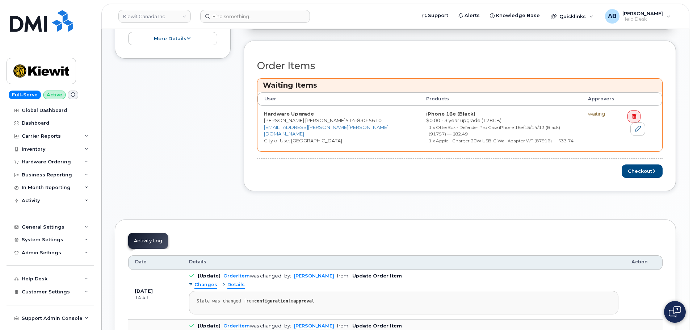
scroll to position [290, 0]
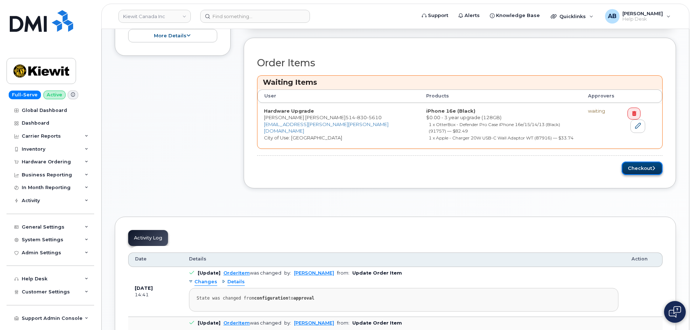
drag, startPoint x: 642, startPoint y: 163, endPoint x: 637, endPoint y: 164, distance: 4.8
click at [642, 163] on button "Checkout" at bounding box center [642, 167] width 41 height 13
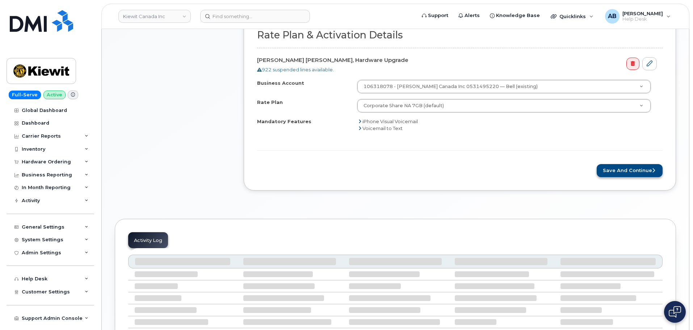
scroll to position [327, 0]
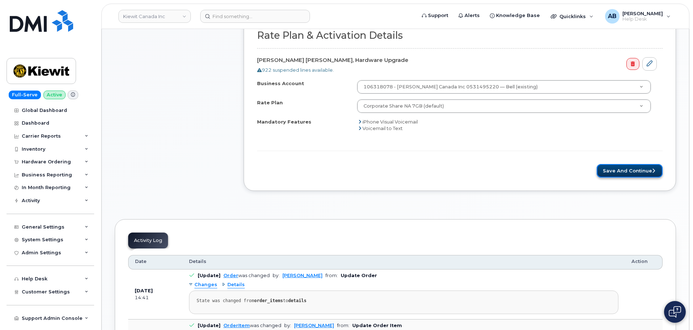
click at [638, 167] on button "Save and Continue" at bounding box center [630, 170] width 66 height 13
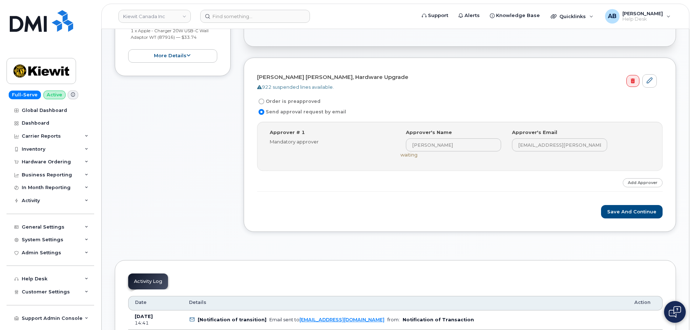
scroll to position [217, 0]
click at [630, 215] on button "Save and Continue" at bounding box center [632, 209] width 62 height 13
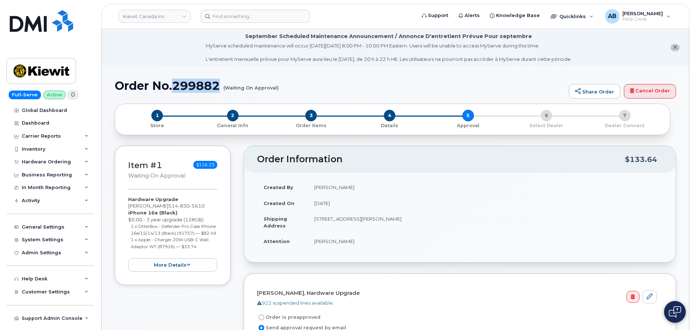
drag, startPoint x: 175, startPoint y: 84, endPoint x: 223, endPoint y: 84, distance: 48.1
click at [223, 84] on h1 "Order No.299882 (Waiting On Approval)" at bounding box center [340, 85] width 450 height 13
copy h1 "299882"
click at [306, 87] on h1 "Order No.299882 (Waiting On Approval)" at bounding box center [340, 85] width 450 height 13
